Goal: Transaction & Acquisition: Book appointment/travel/reservation

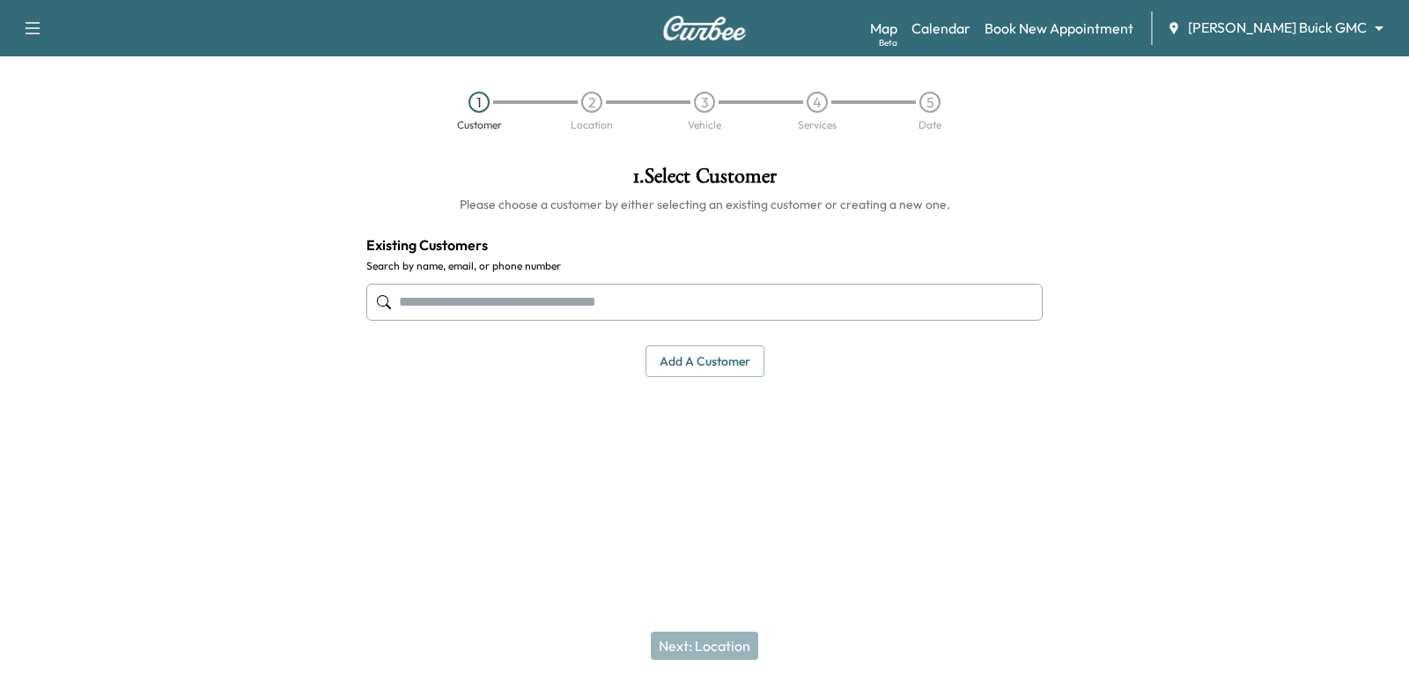
click at [517, 313] on input "text" at bounding box center [704, 302] width 676 height 37
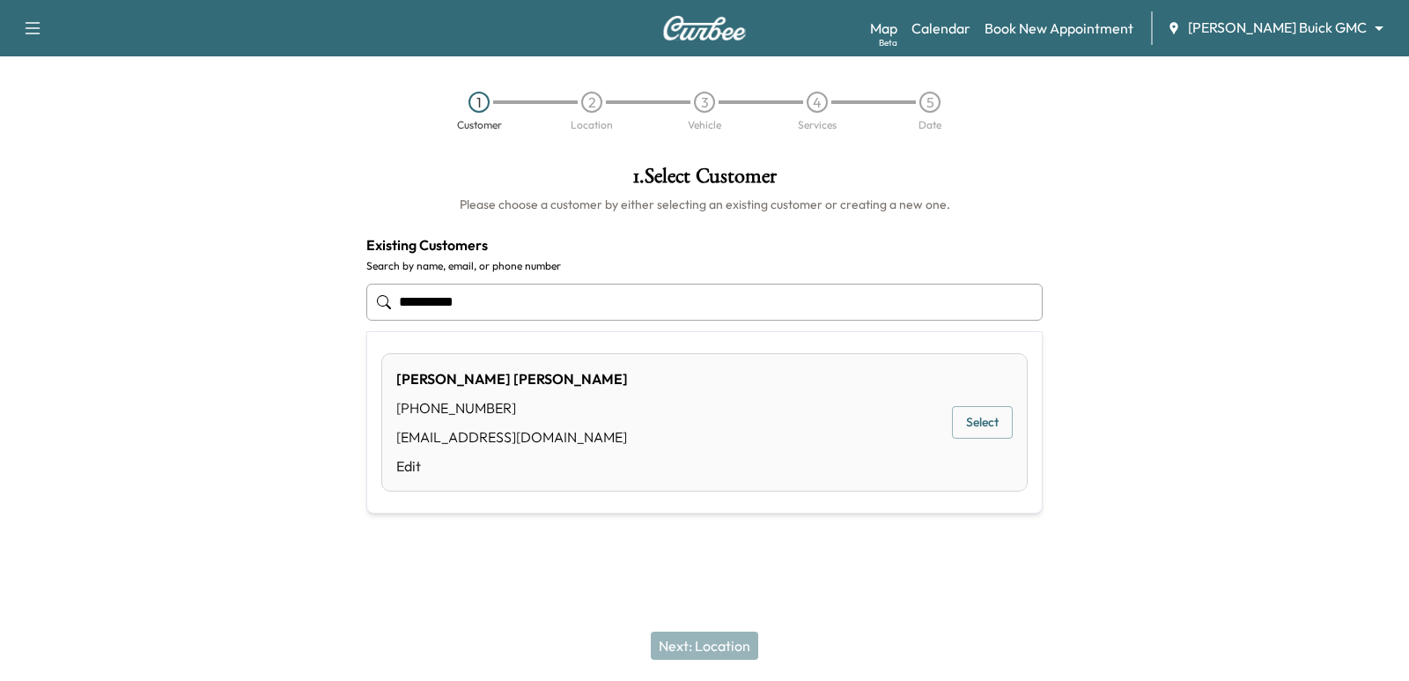
click at [968, 422] on button "Select" at bounding box center [982, 422] width 61 height 33
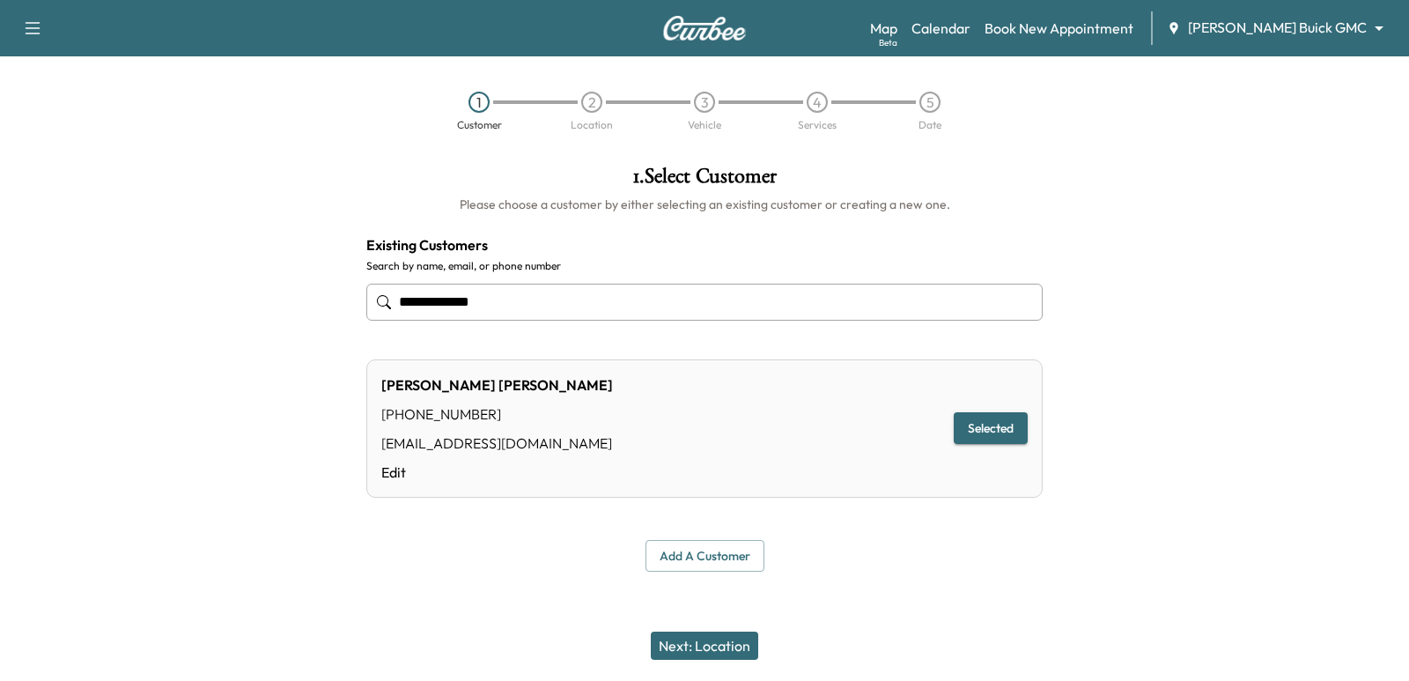
type input "**********"
click at [734, 638] on button "Next: Location" at bounding box center [704, 645] width 107 height 28
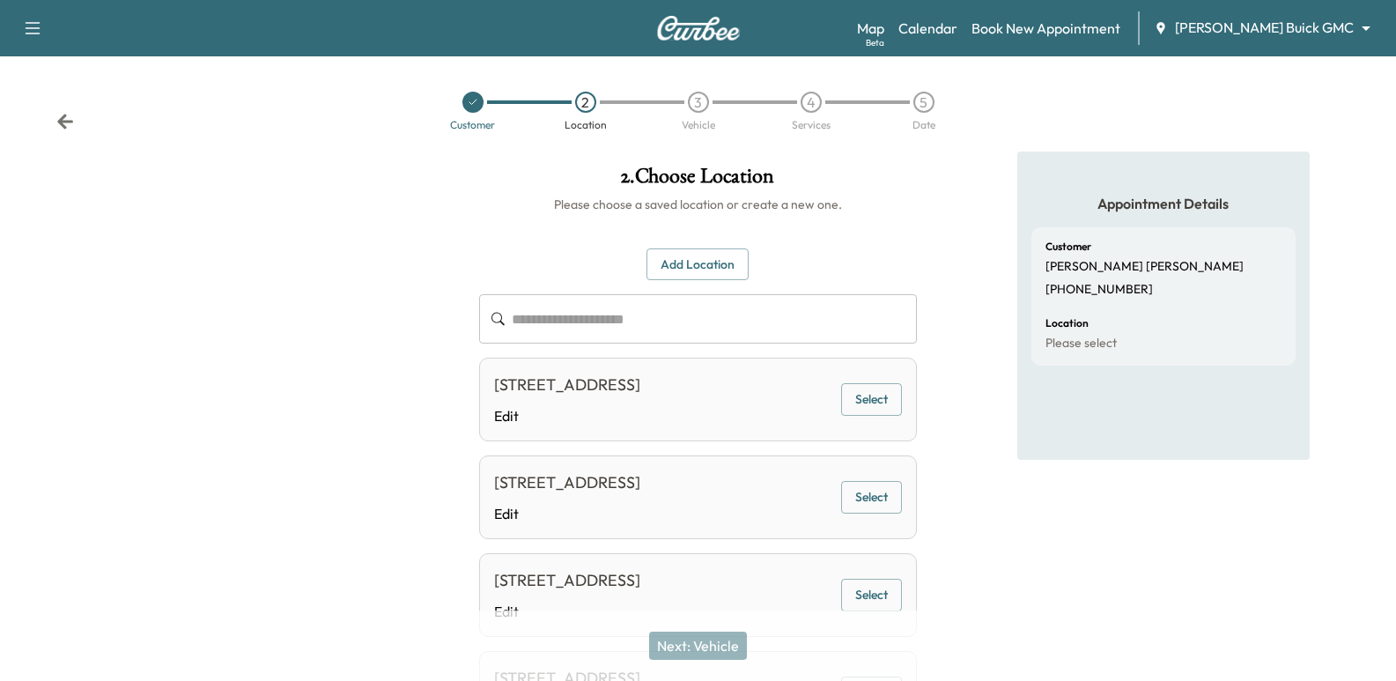
click at [702, 268] on button "Add Location" at bounding box center [697, 264] width 102 height 33
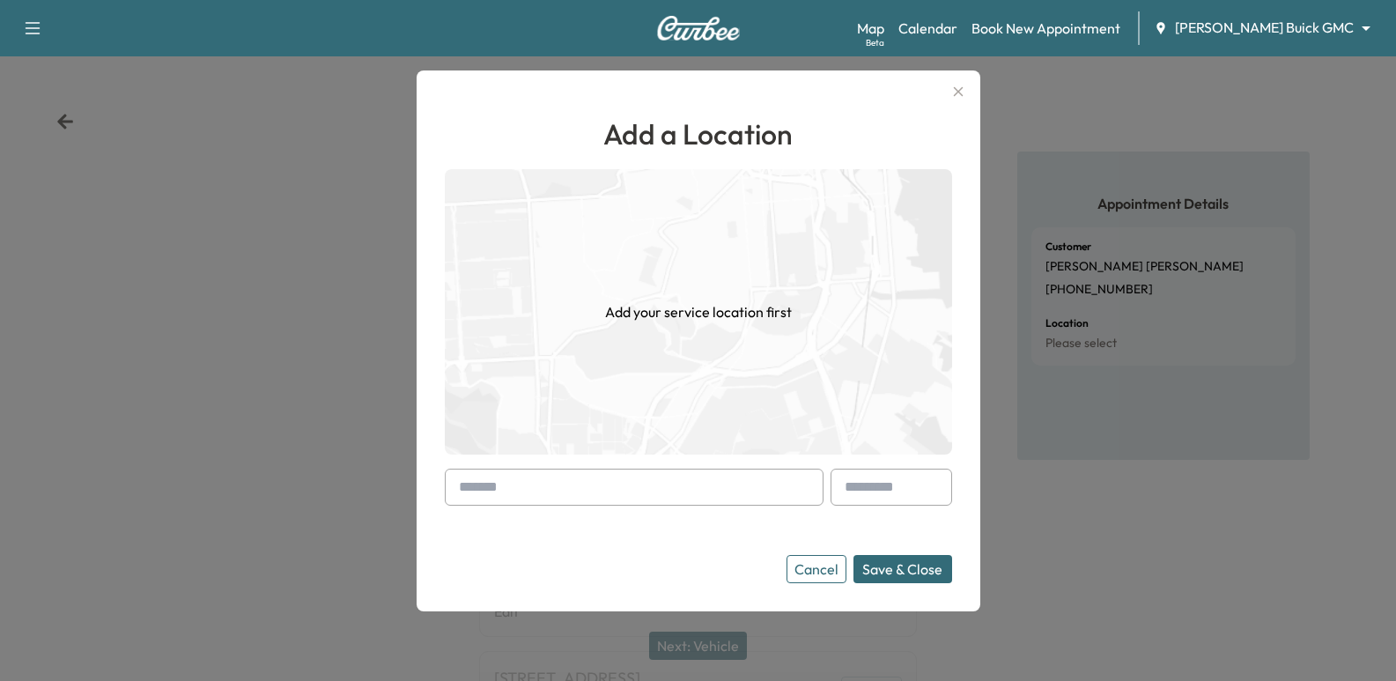
click at [647, 474] on input "text" at bounding box center [634, 486] width 379 height 37
click at [686, 491] on input "text" at bounding box center [634, 486] width 379 height 37
paste input "**********"
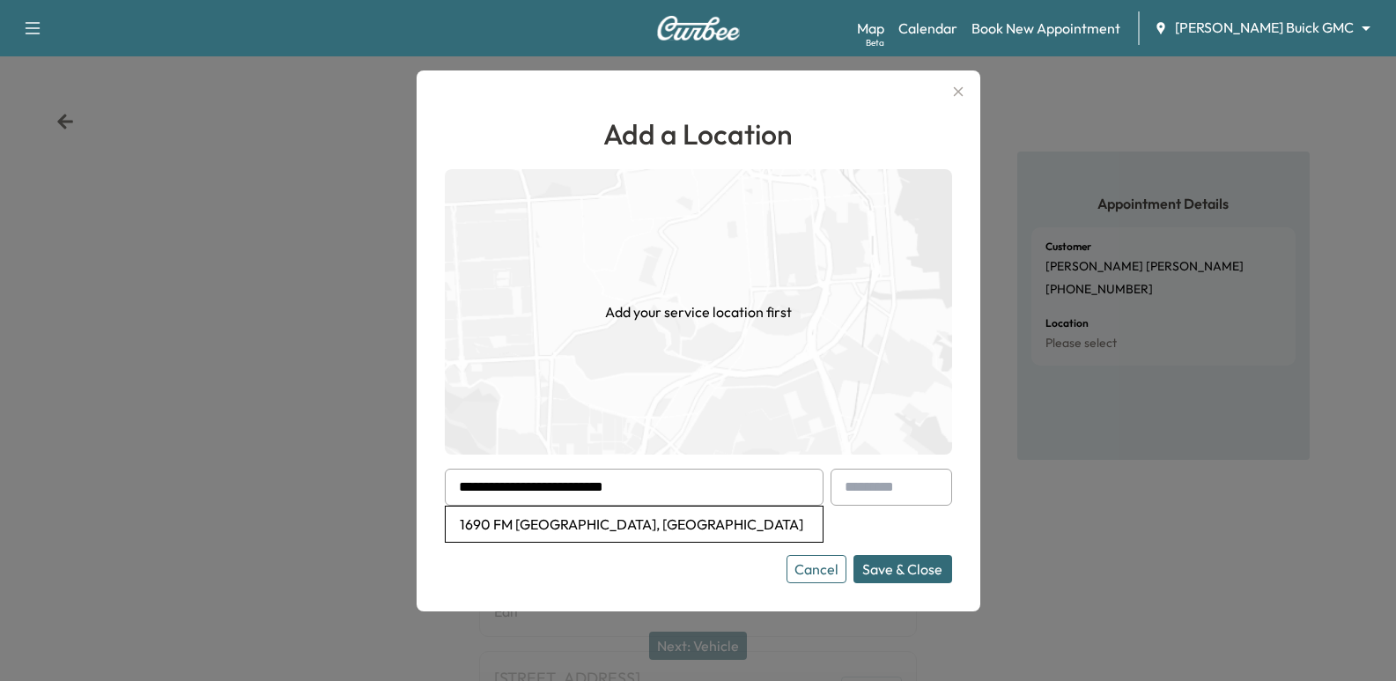
click at [693, 524] on li "1690 FM [GEOGRAPHIC_DATA], [GEOGRAPHIC_DATA]" at bounding box center [634, 523] width 377 height 35
type input "**********"
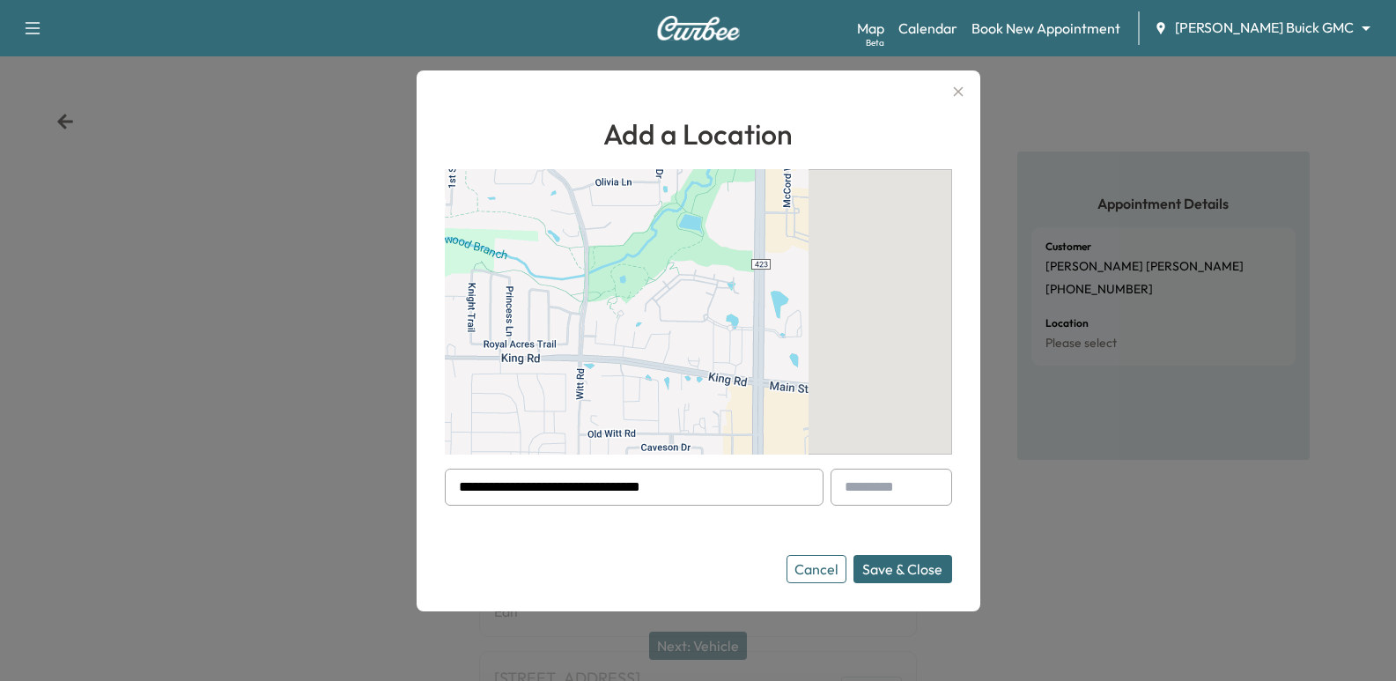
click at [920, 478] on input "text" at bounding box center [891, 486] width 122 height 37
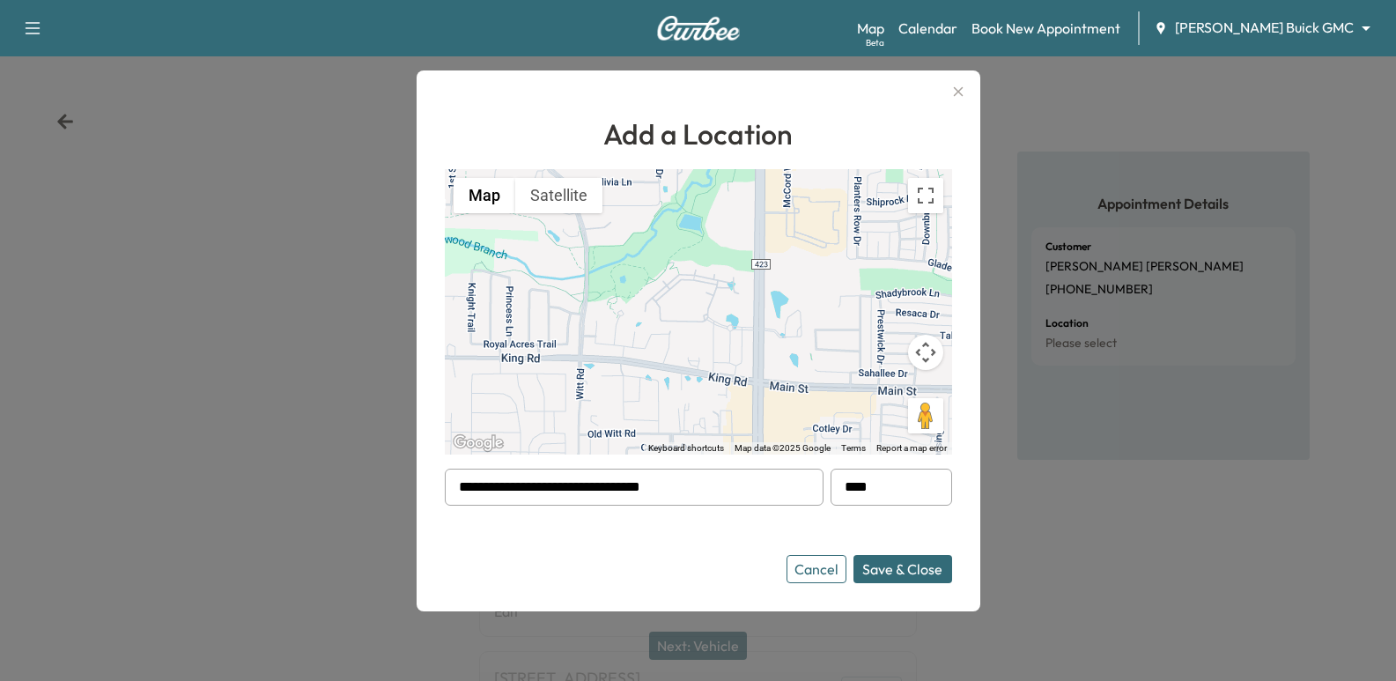
type input "****"
click at [904, 579] on button "Save & Close" at bounding box center [902, 569] width 99 height 28
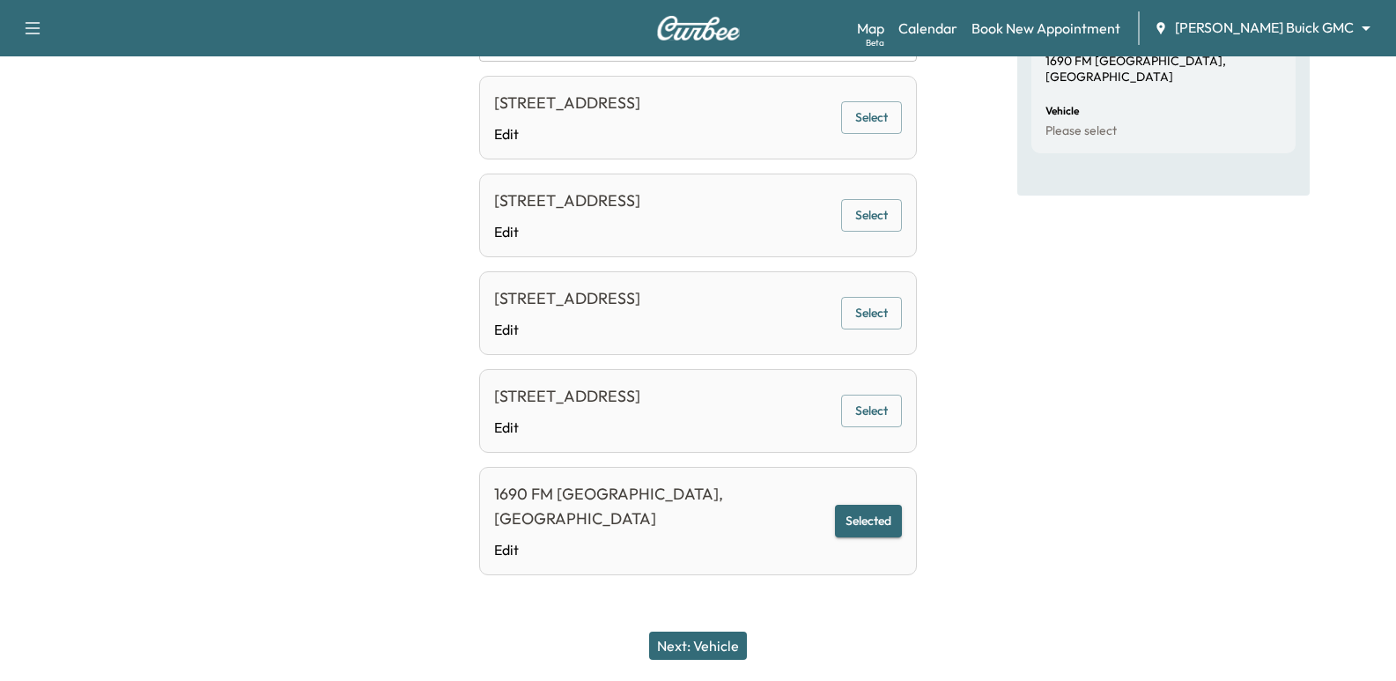
scroll to position [356, 0]
click at [697, 642] on button "Next: Vehicle" at bounding box center [698, 645] width 98 height 28
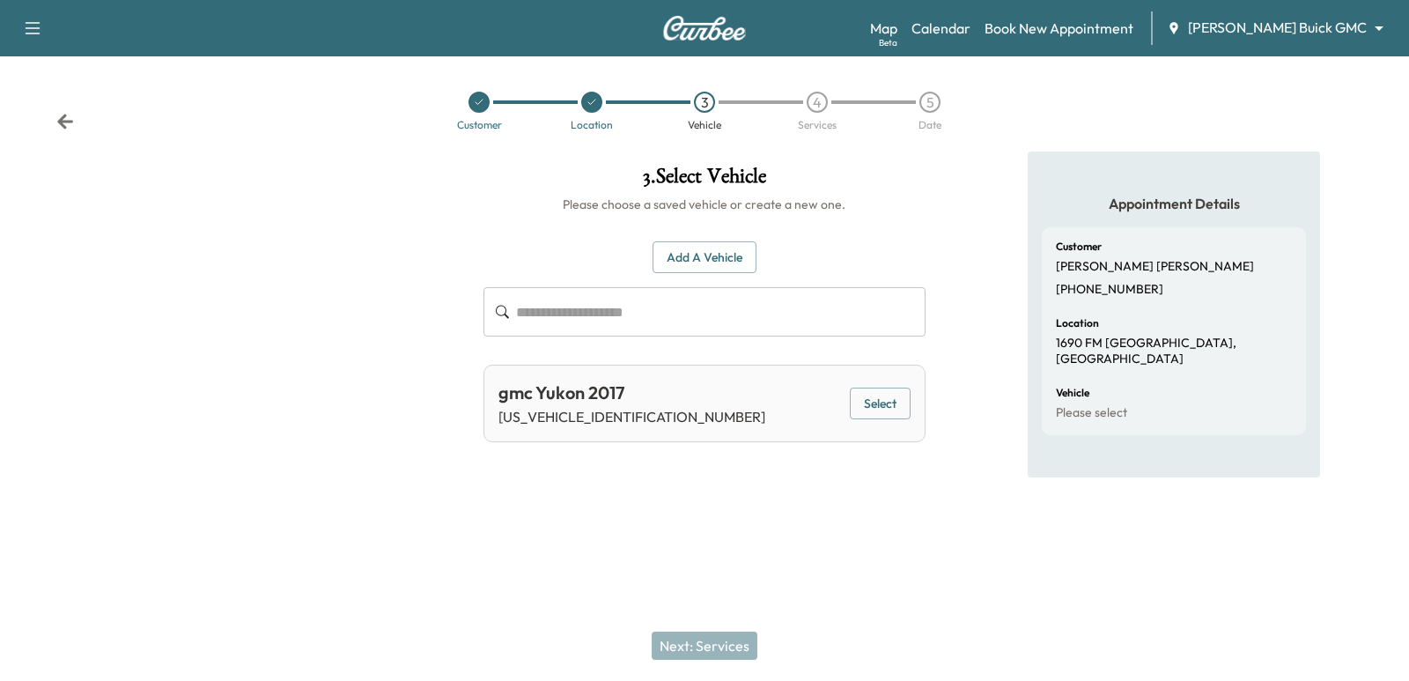
click at [709, 265] on button "Add a Vehicle" at bounding box center [705, 257] width 104 height 33
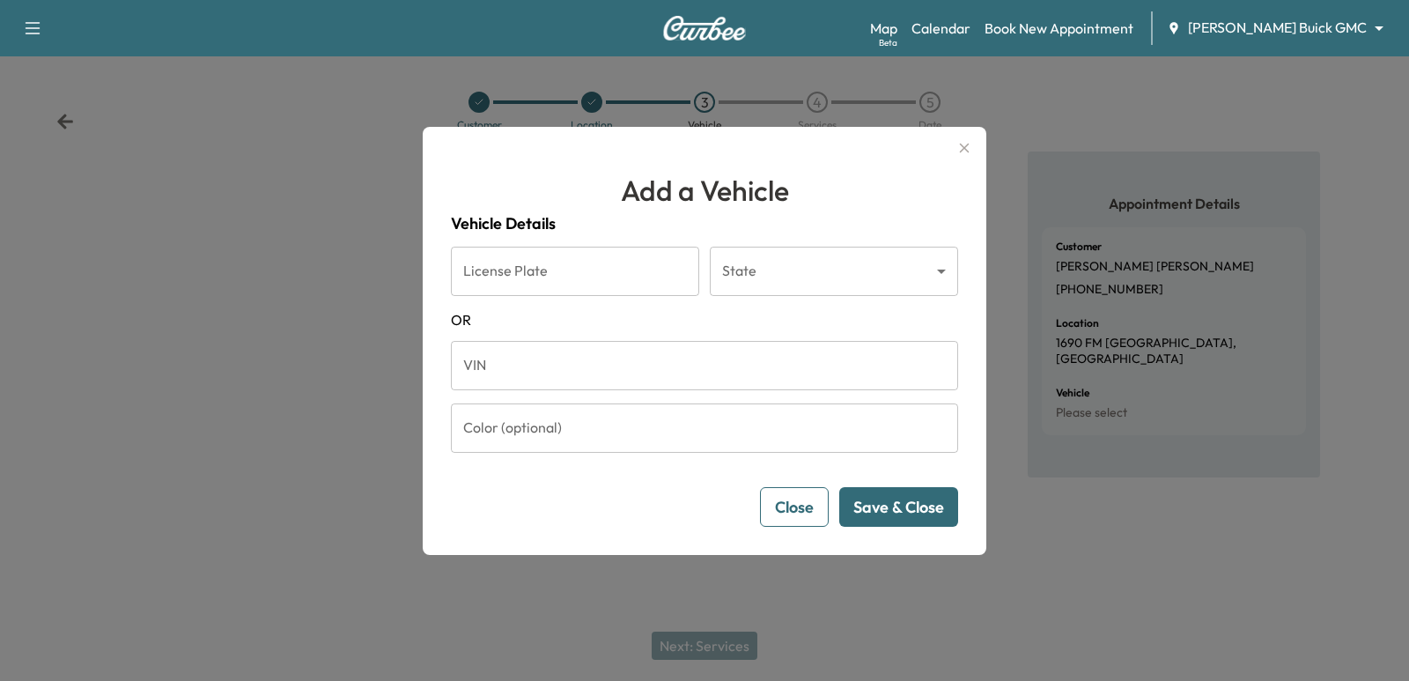
drag, startPoint x: 812, startPoint y: 499, endPoint x: 802, endPoint y: 506, distance: 12.0
click at [811, 501] on button "Close" at bounding box center [794, 507] width 69 height 40
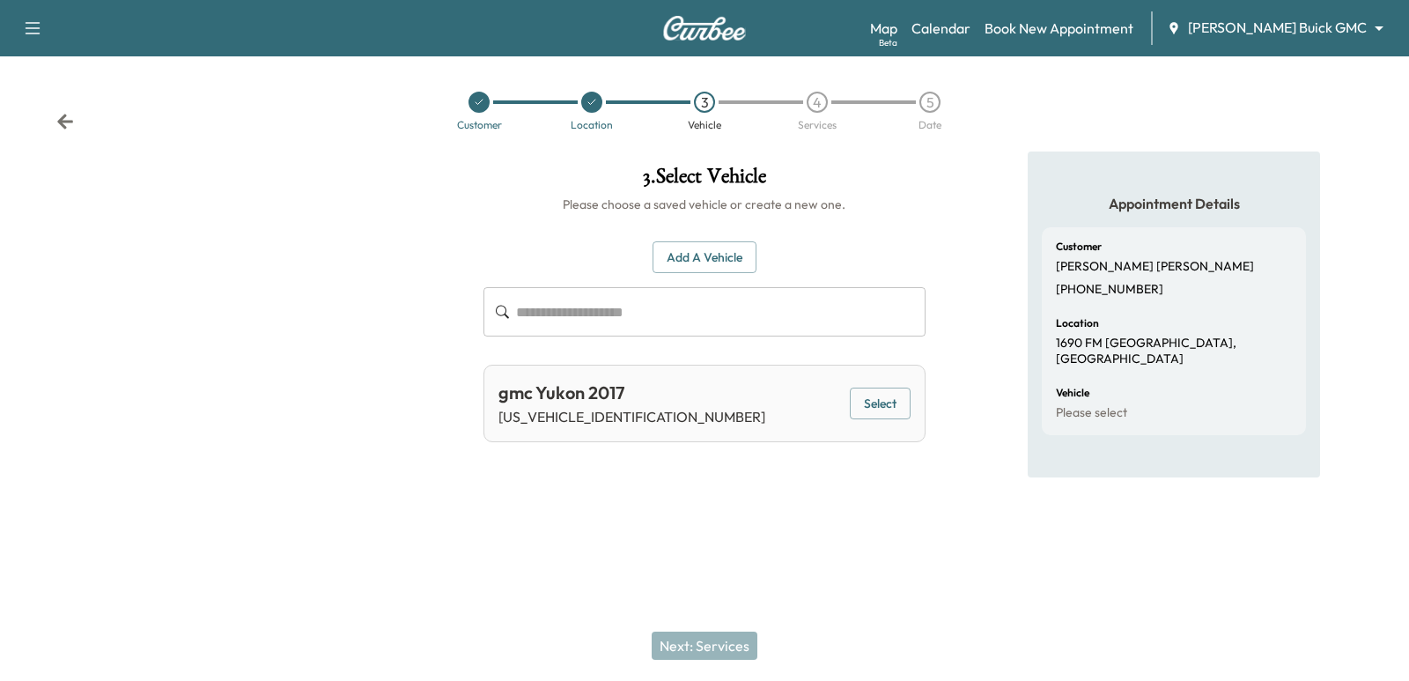
click at [891, 392] on button "Select" at bounding box center [880, 403] width 61 height 33
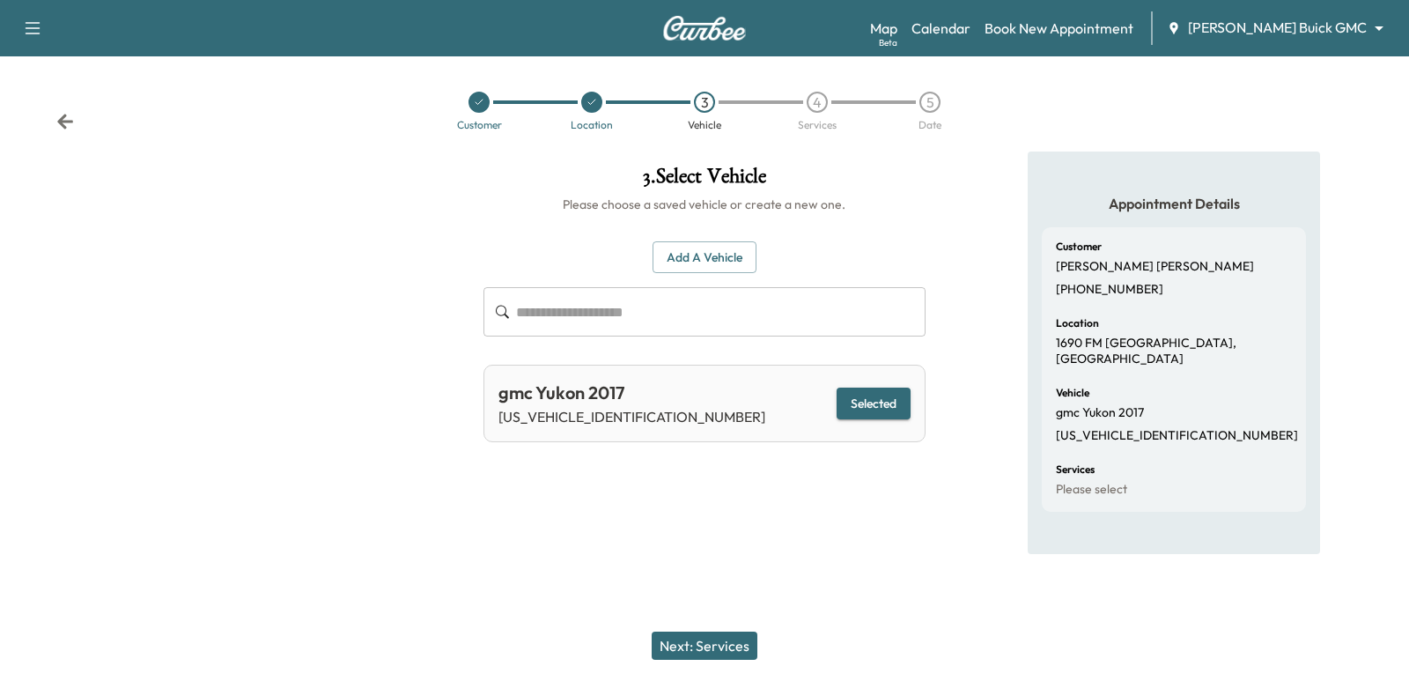
click at [741, 648] on button "Next: Services" at bounding box center [705, 645] width 106 height 28
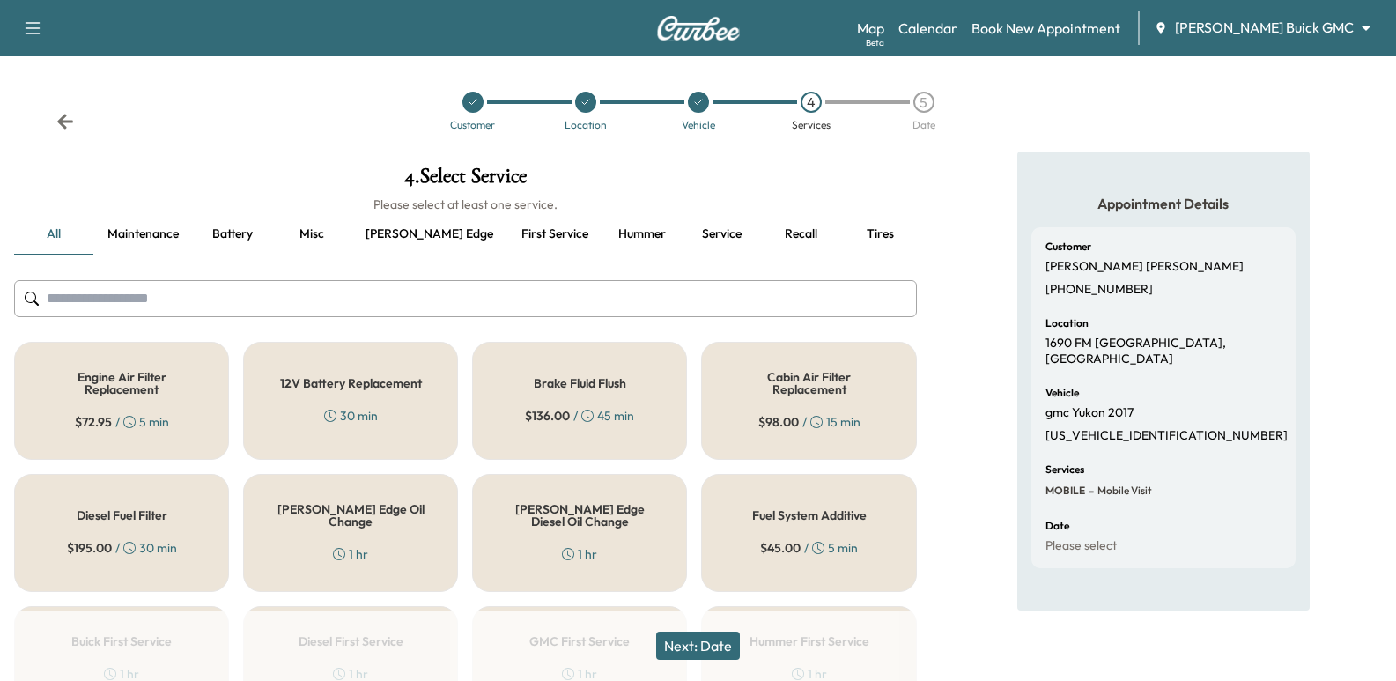
click at [183, 225] on button "Maintenance" at bounding box center [143, 234] width 100 height 42
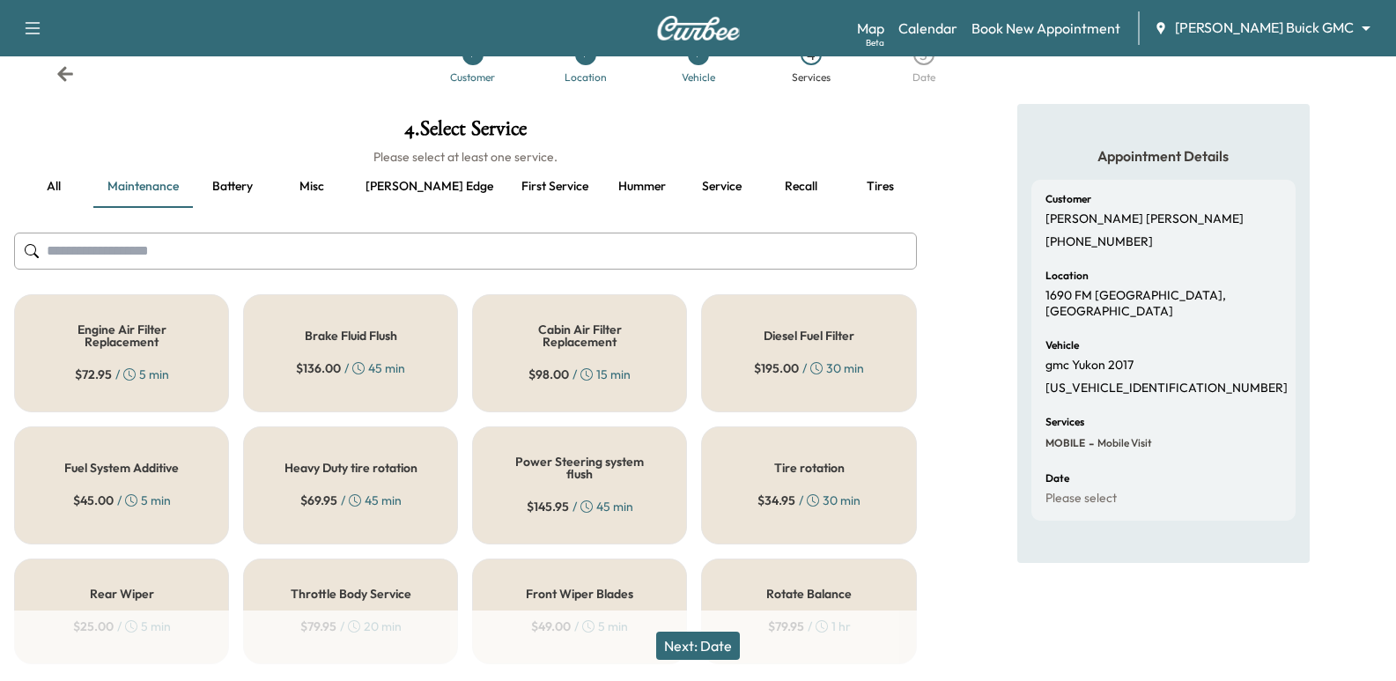
scroll to position [89, 0]
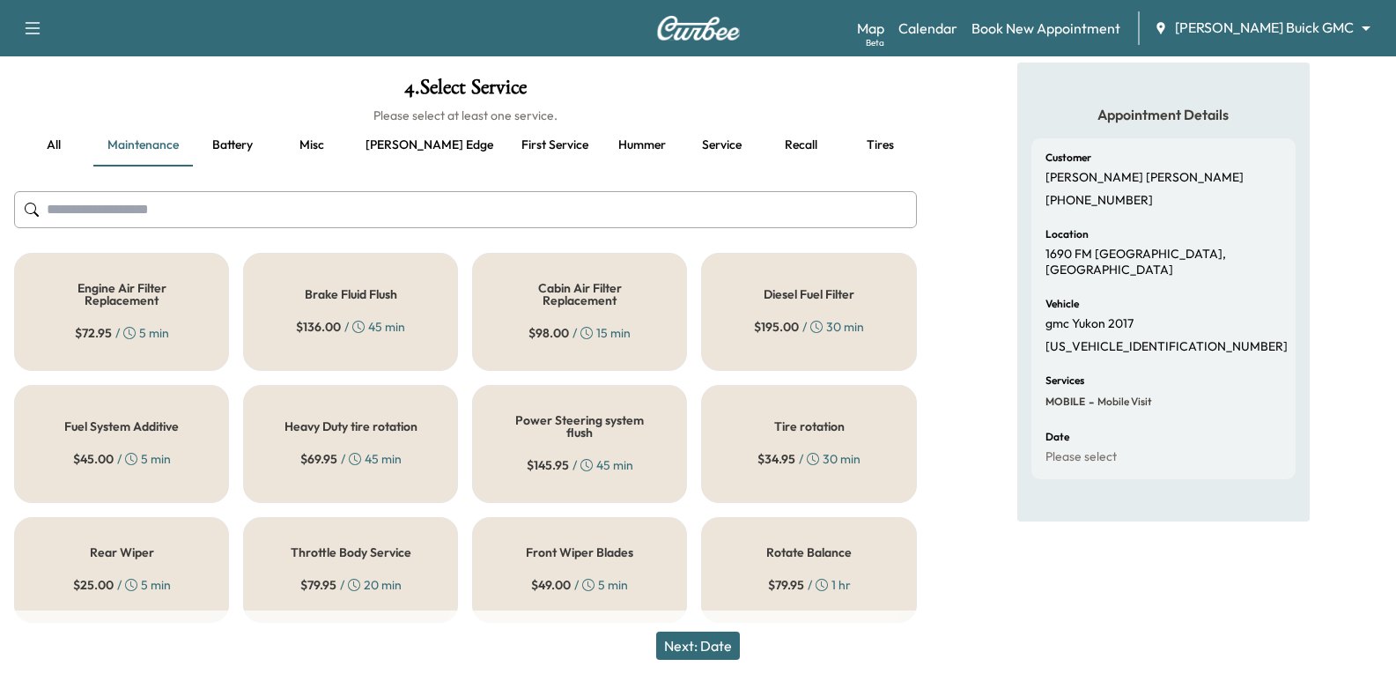
click at [377, 147] on button "[PERSON_NAME] edge" at bounding box center [429, 145] width 156 height 42
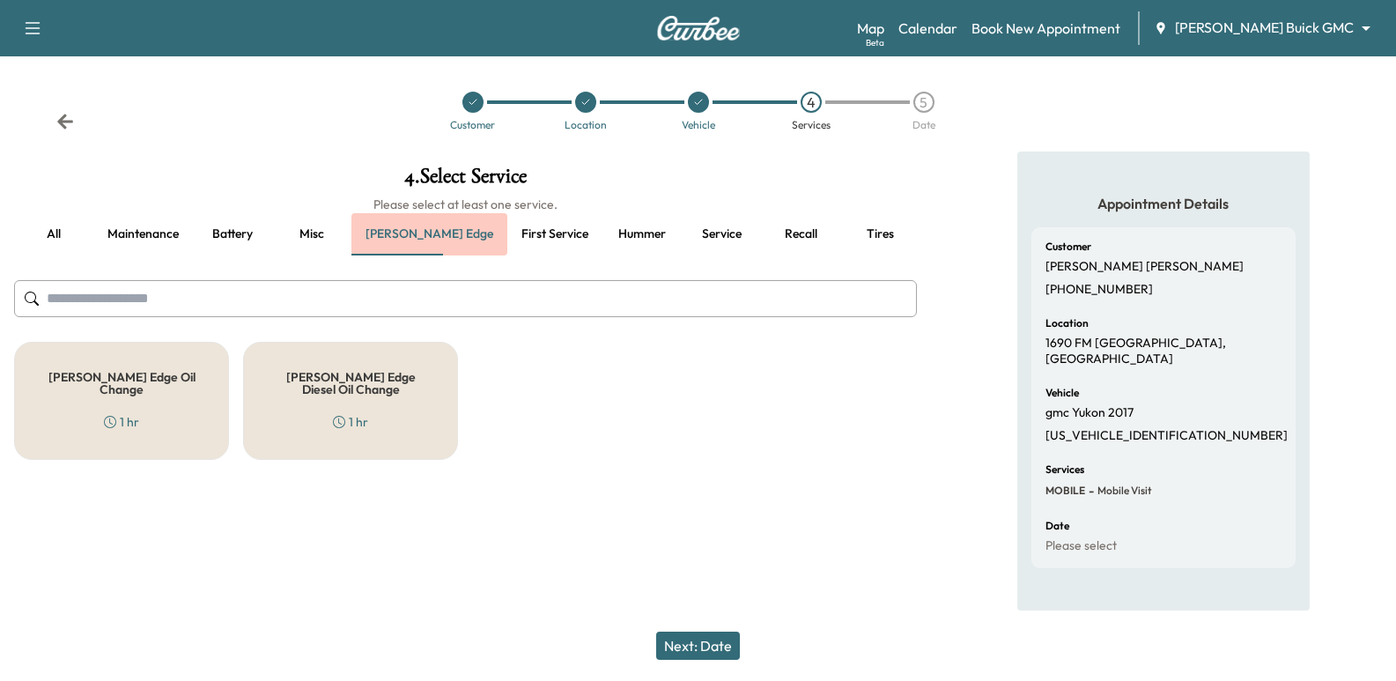
scroll to position [0, 0]
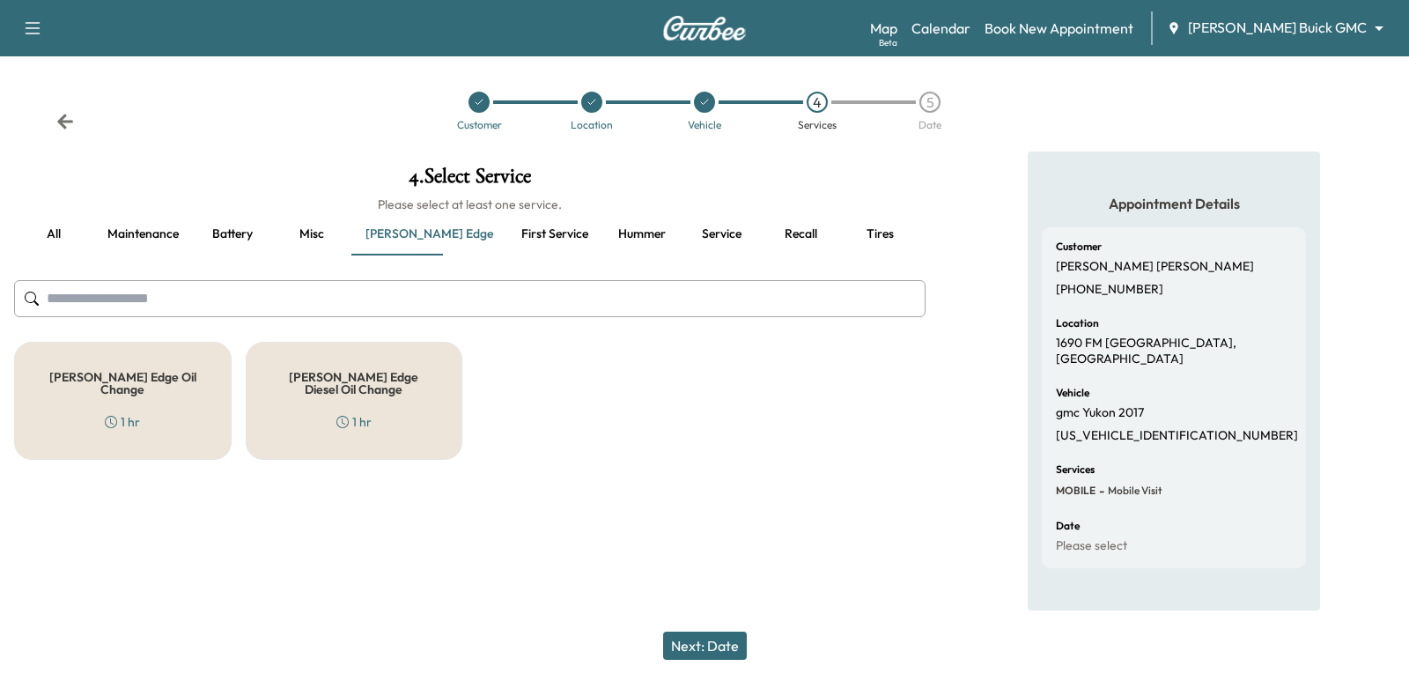
click at [70, 230] on button "all" at bounding box center [53, 234] width 79 height 42
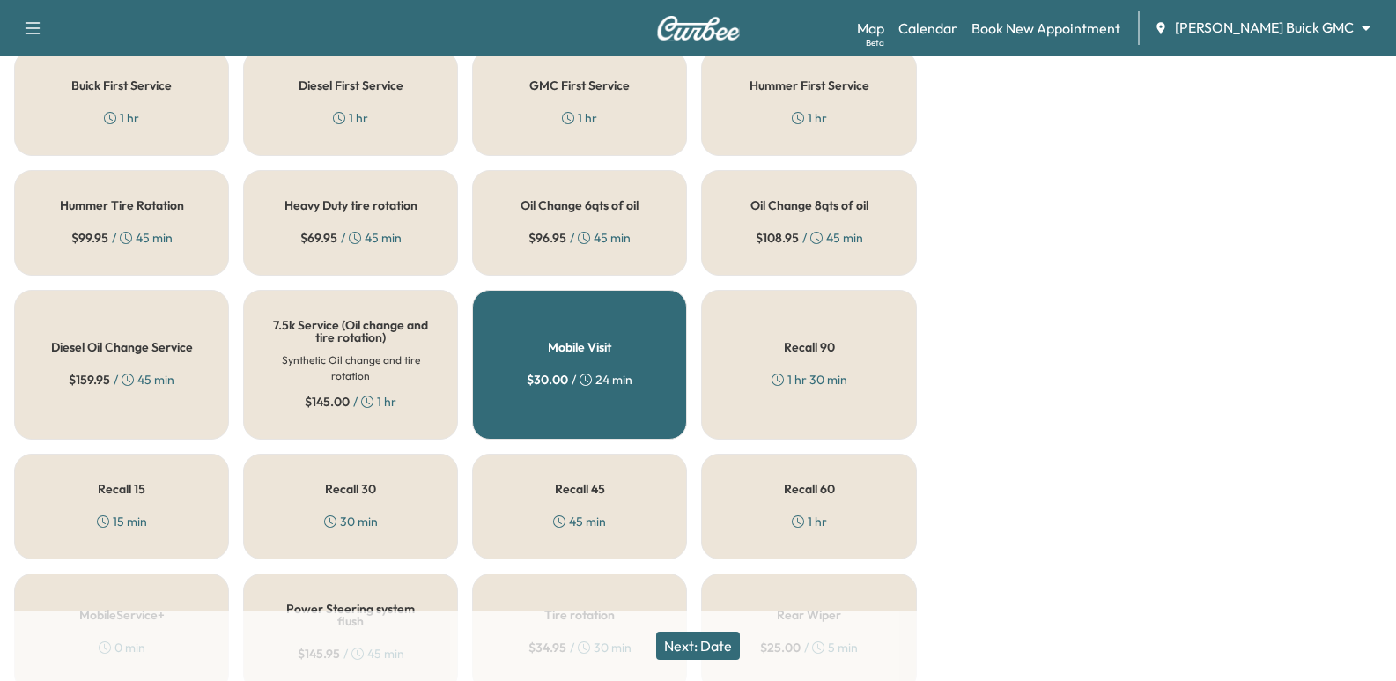
scroll to position [529, 0]
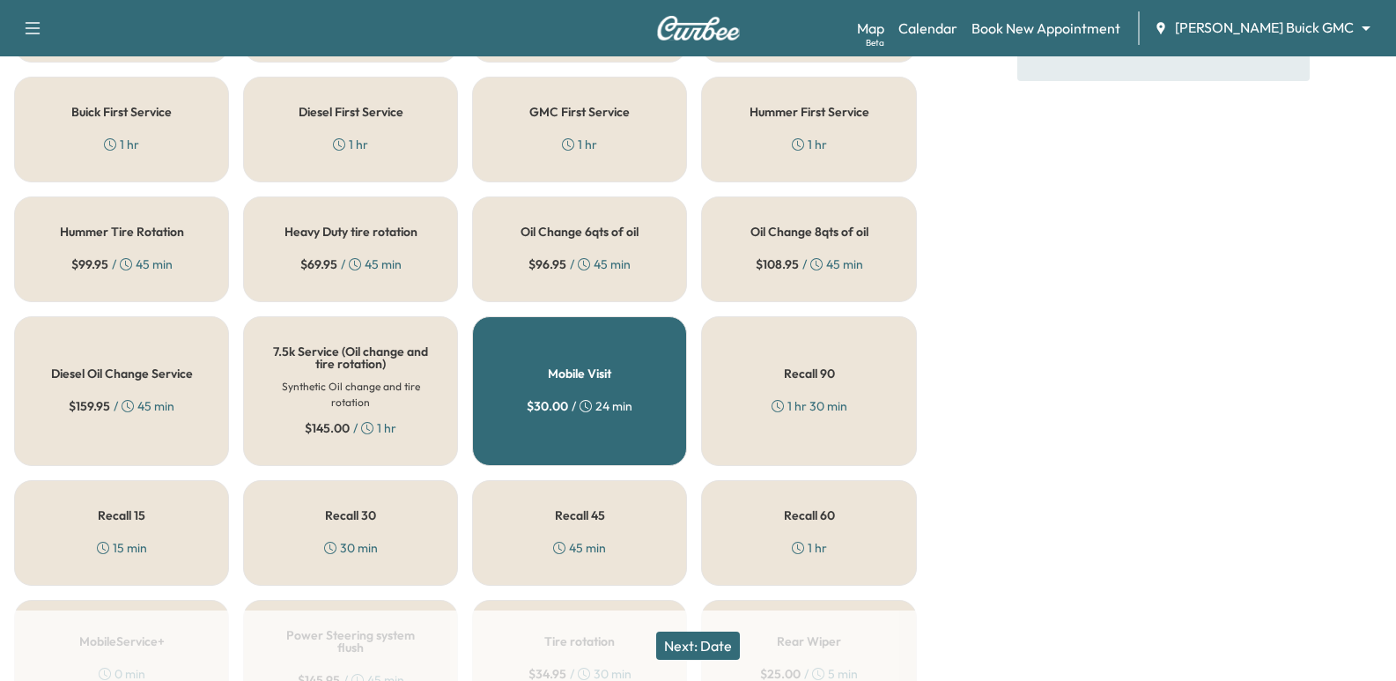
click at [816, 236] on h5 "Oil Change 8qts of oil" at bounding box center [809, 231] width 118 height 12
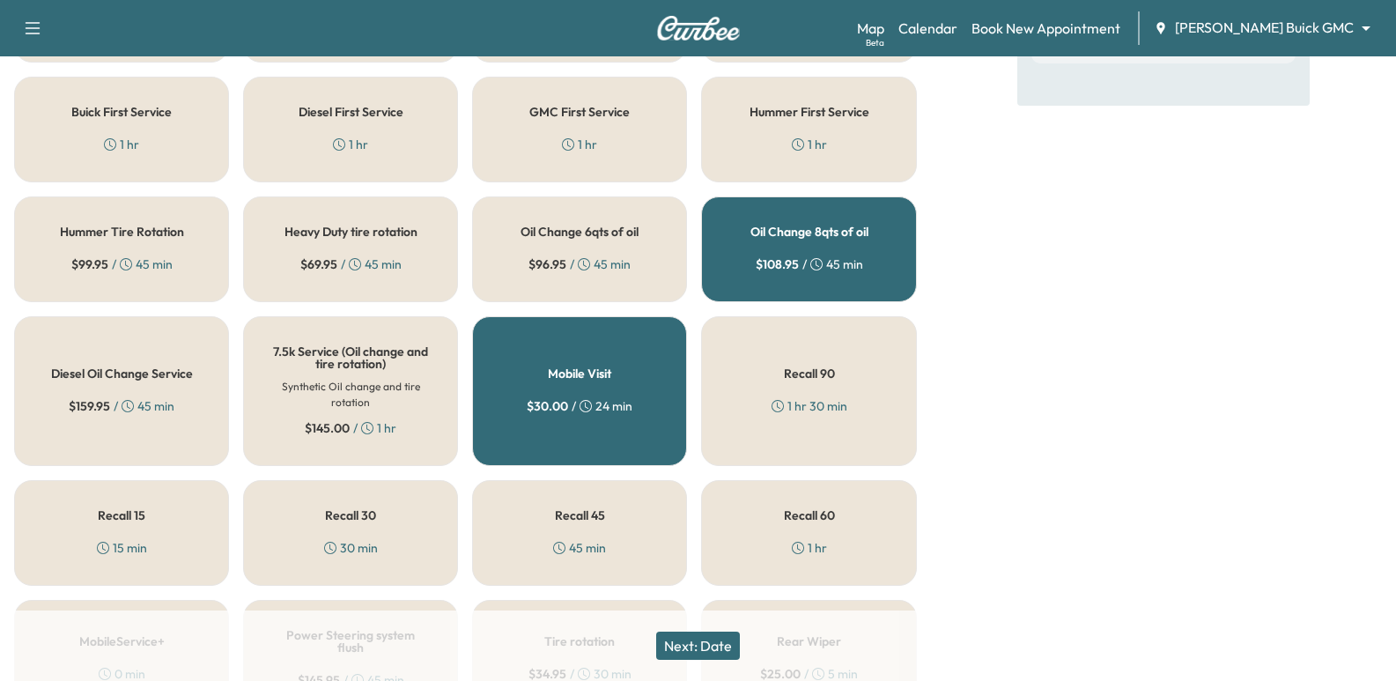
click at [697, 652] on button "Next: Date" at bounding box center [698, 645] width 84 height 28
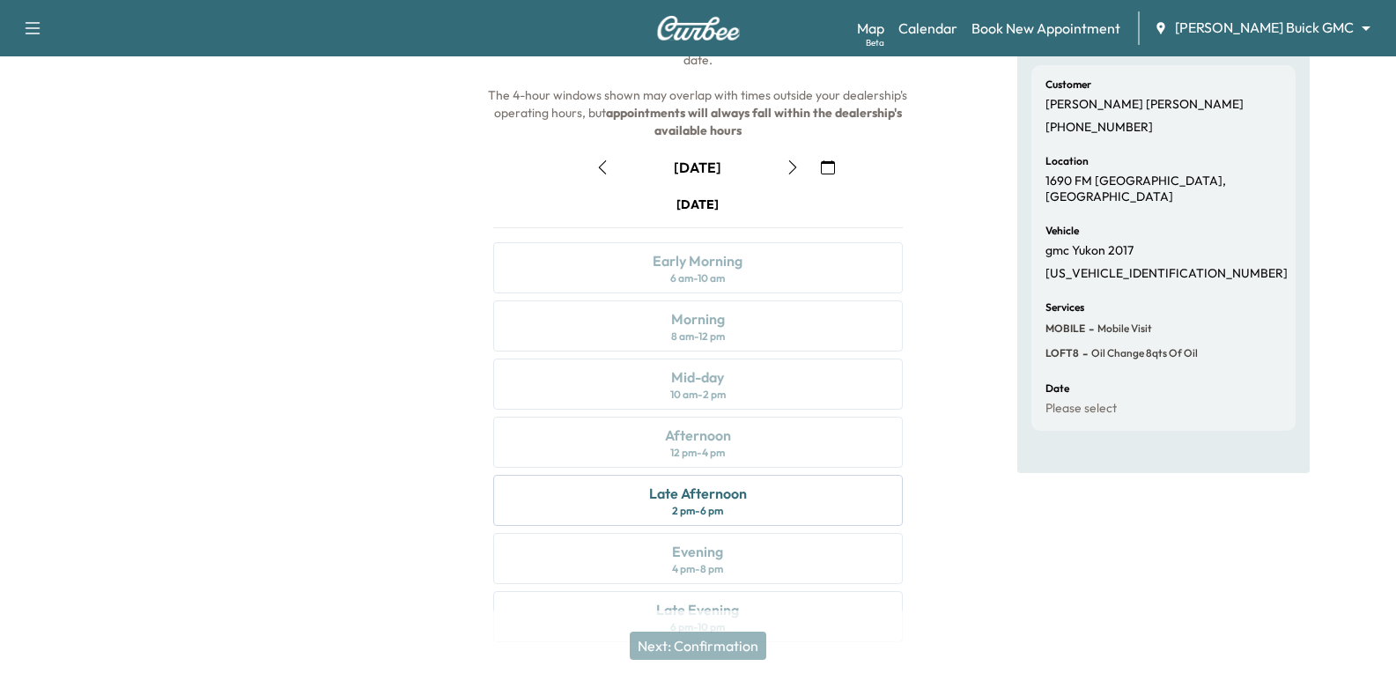
scroll to position [176, 0]
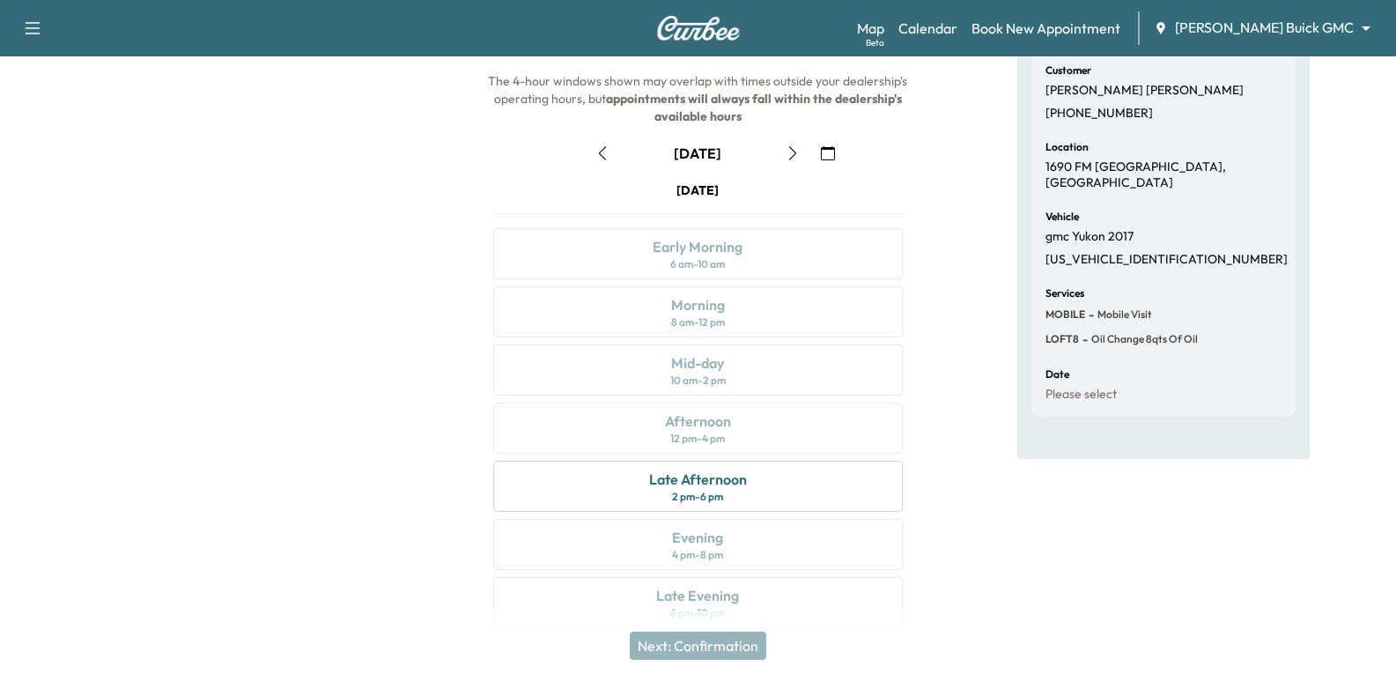
click at [793, 147] on icon "button" at bounding box center [793, 153] width 14 height 14
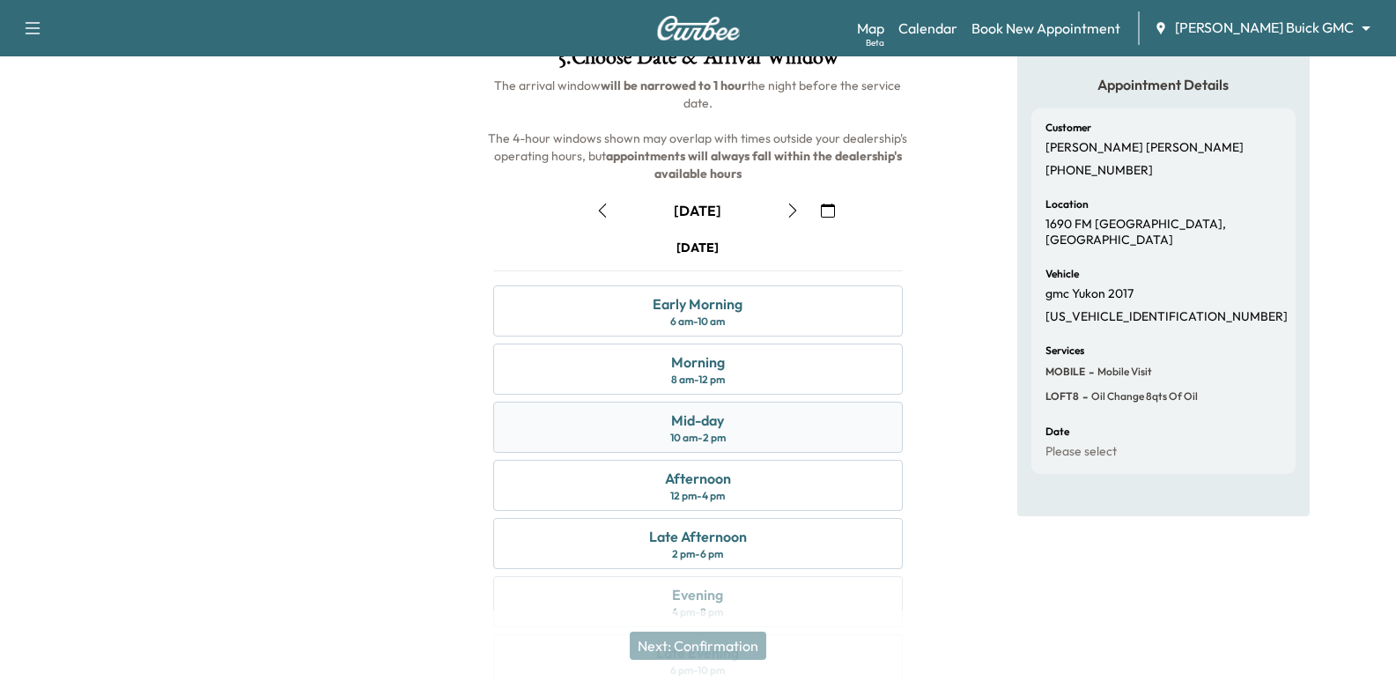
scroll to position [88, 0]
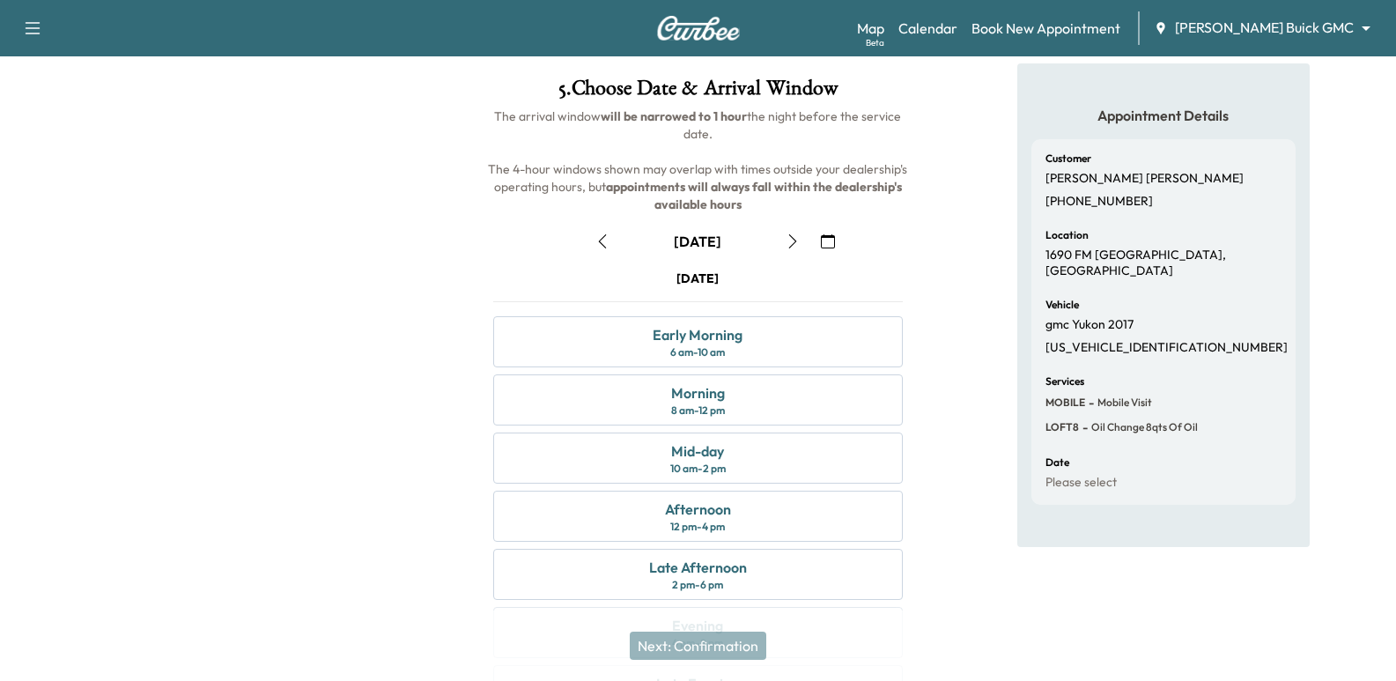
click at [800, 247] on button "button" at bounding box center [793, 241] width 30 height 28
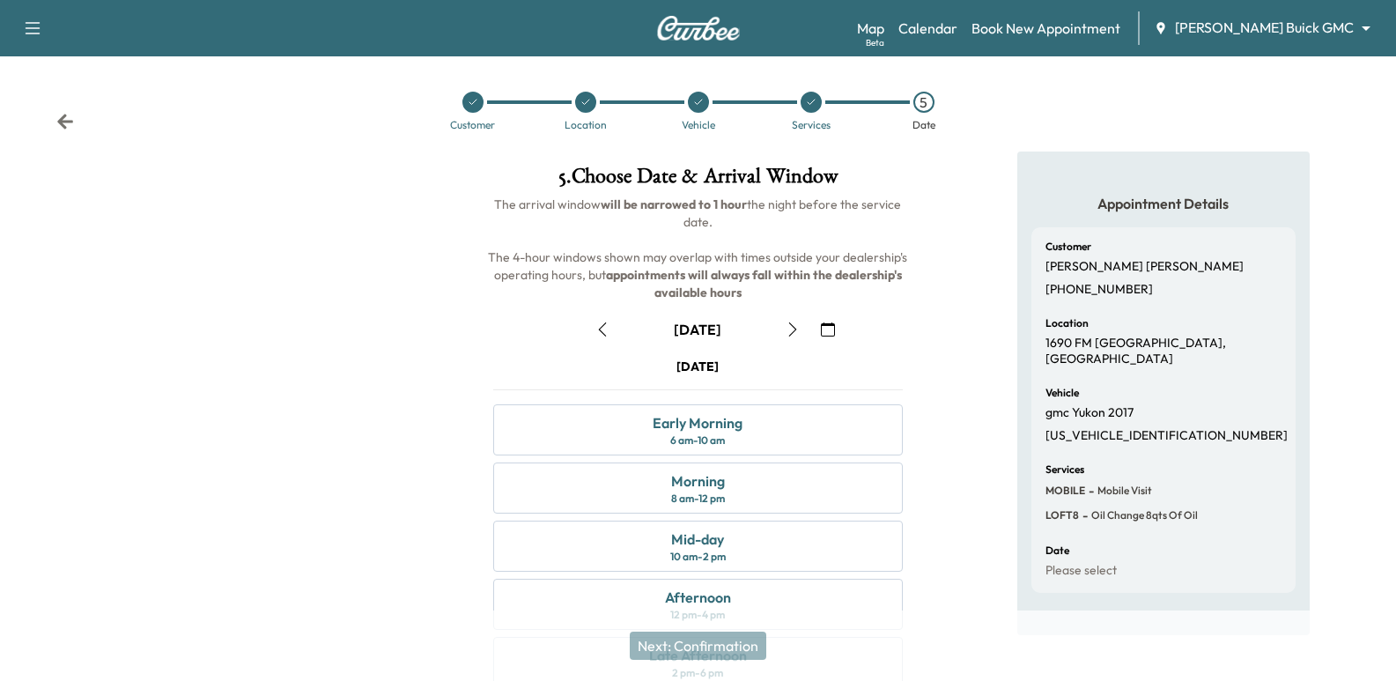
click at [602, 329] on icon "button" at bounding box center [602, 329] width 14 height 14
click at [616, 328] on button "button" at bounding box center [602, 329] width 30 height 28
click at [613, 328] on button "button" at bounding box center [602, 329] width 30 height 28
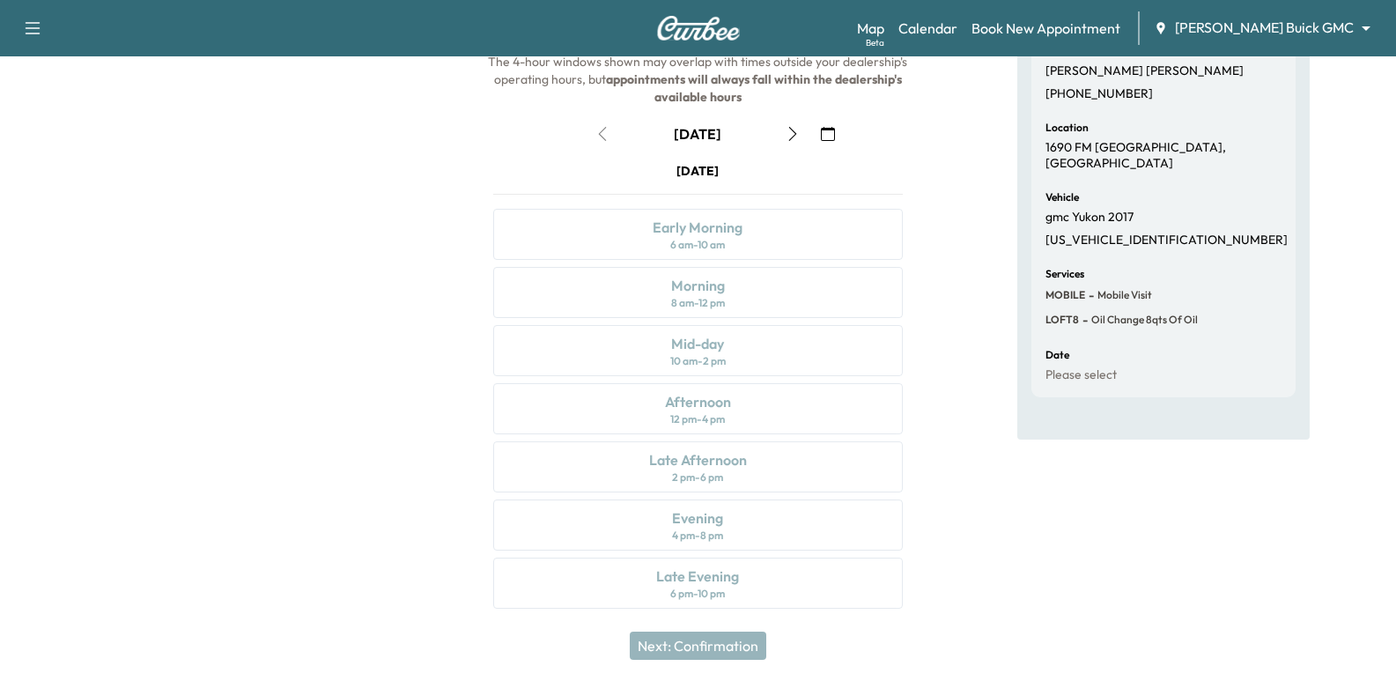
scroll to position [201, 0]
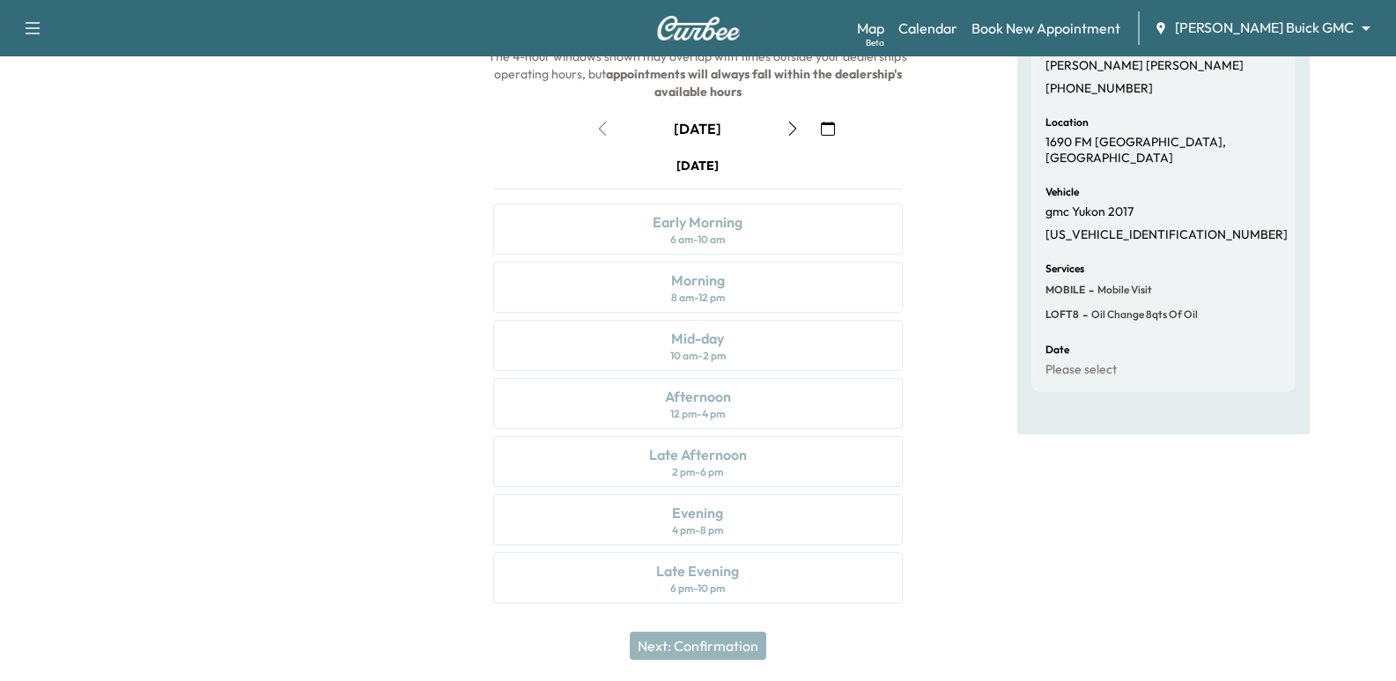
click at [697, 388] on div "[DATE] Early Morning 6 am - 10 am Morning 8 am - 12 pm Mid-day 10 am - 2 pm Aft…" at bounding box center [697, 384] width 437 height 454
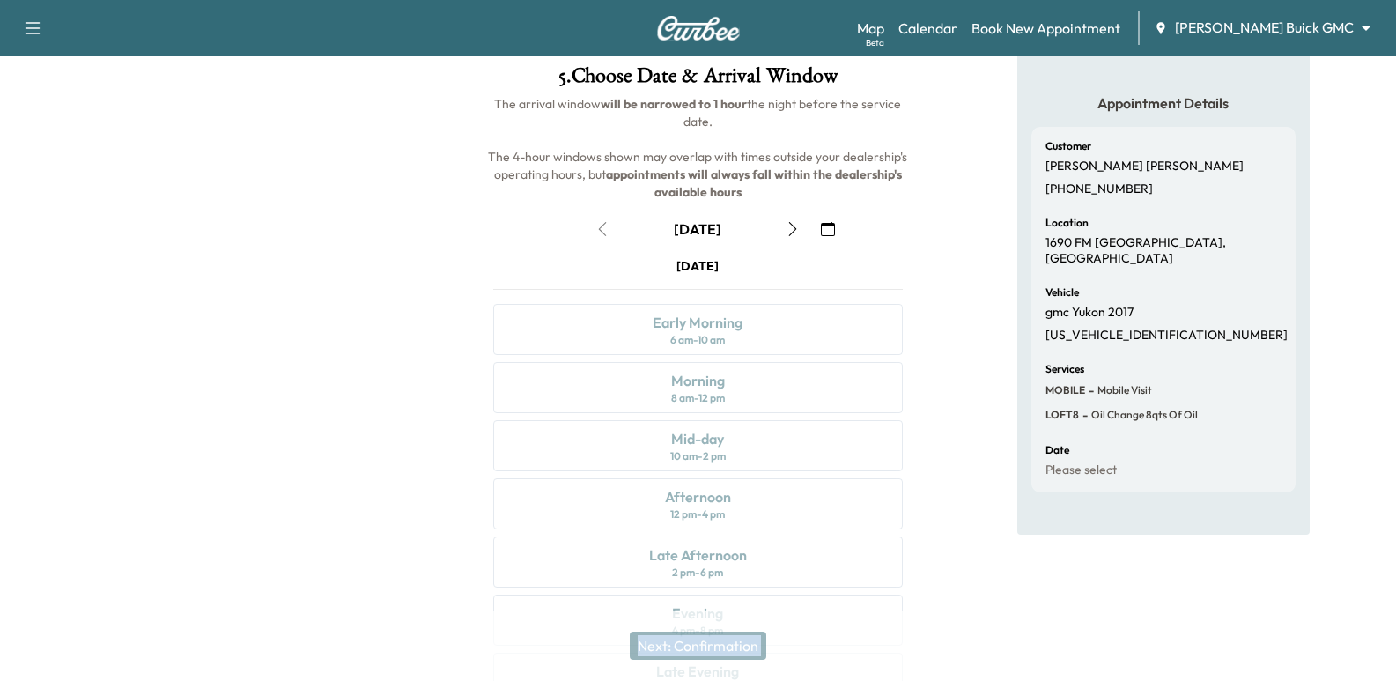
scroll to position [0, 0]
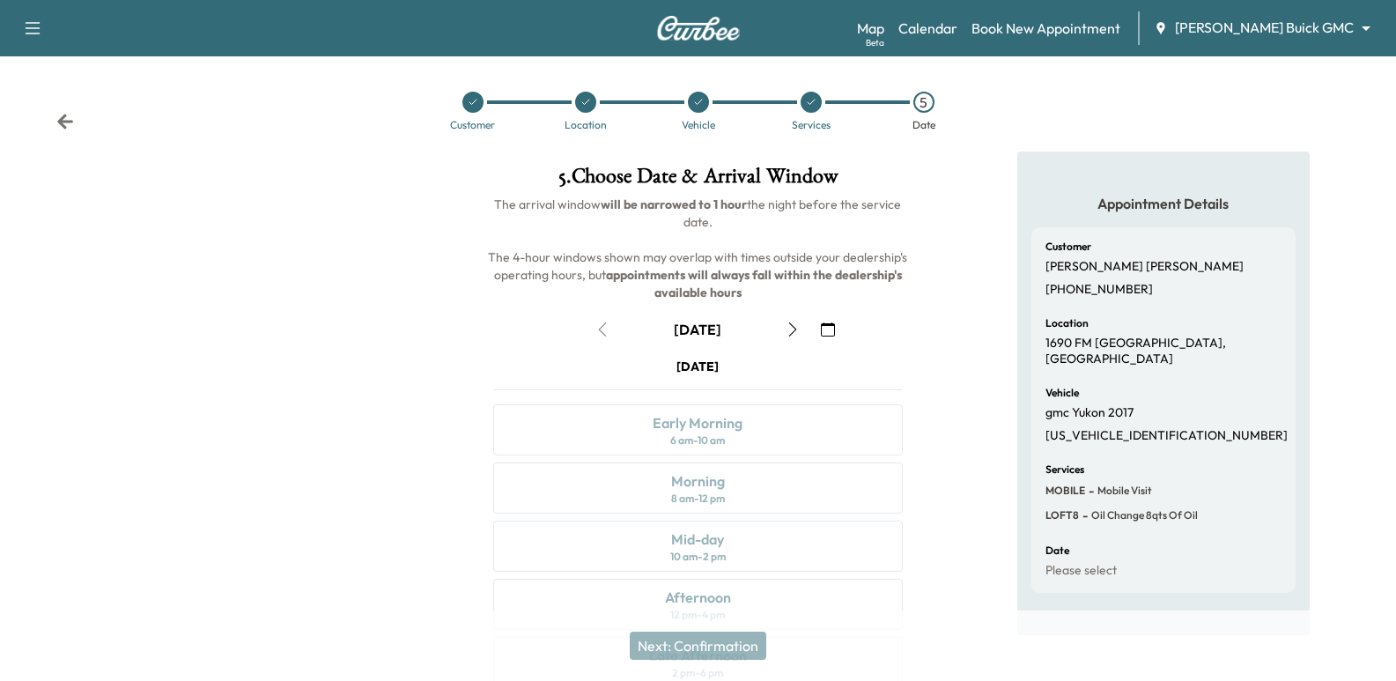
click at [540, 359] on div "[DATE]" at bounding box center [697, 367] width 409 height 18
click at [800, 334] on button "button" at bounding box center [793, 329] width 30 height 28
click at [790, 335] on icon "button" at bounding box center [793, 329] width 14 height 14
